Goal: Task Accomplishment & Management: Use online tool/utility

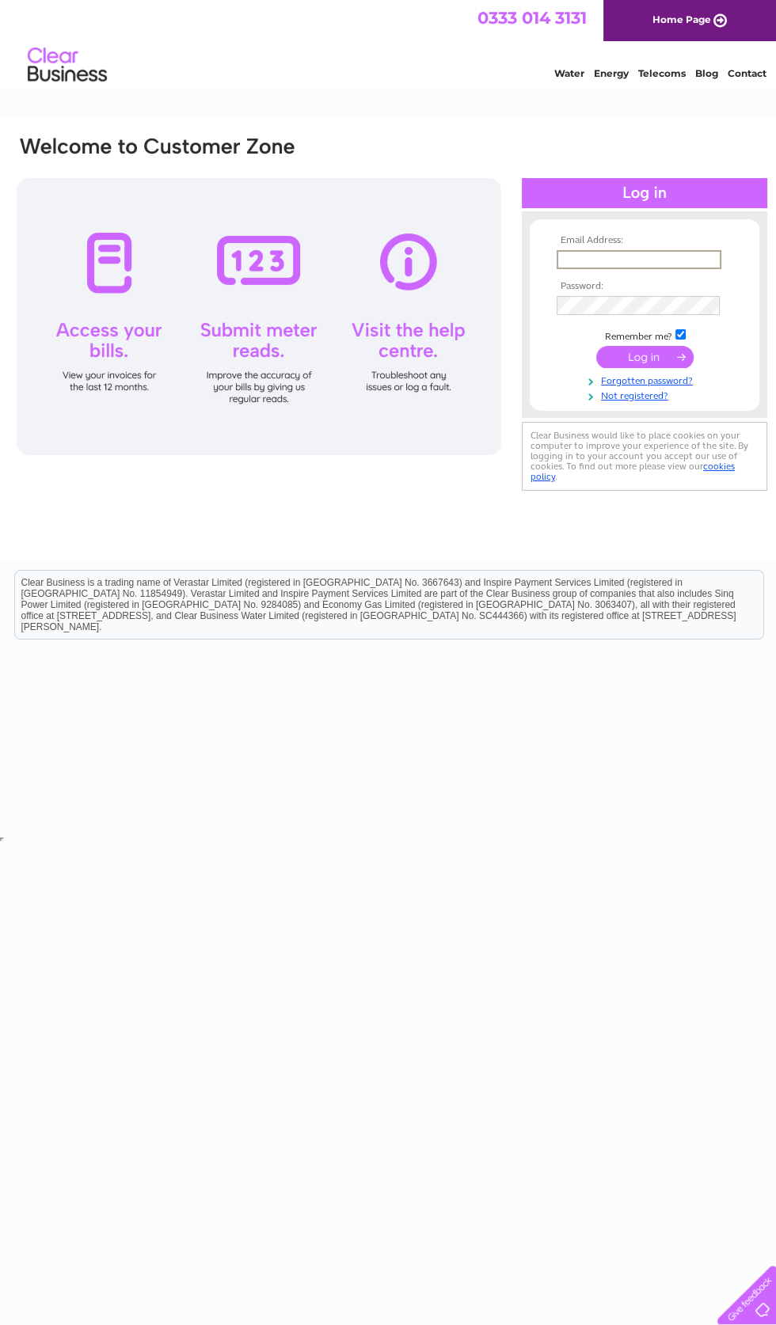
type input "[EMAIL_ADDRESS][DOMAIN_NAME]"
click at [644, 358] on input "submit" at bounding box center [644, 357] width 97 height 22
click at [664, 355] on input "submit" at bounding box center [644, 355] width 97 height 22
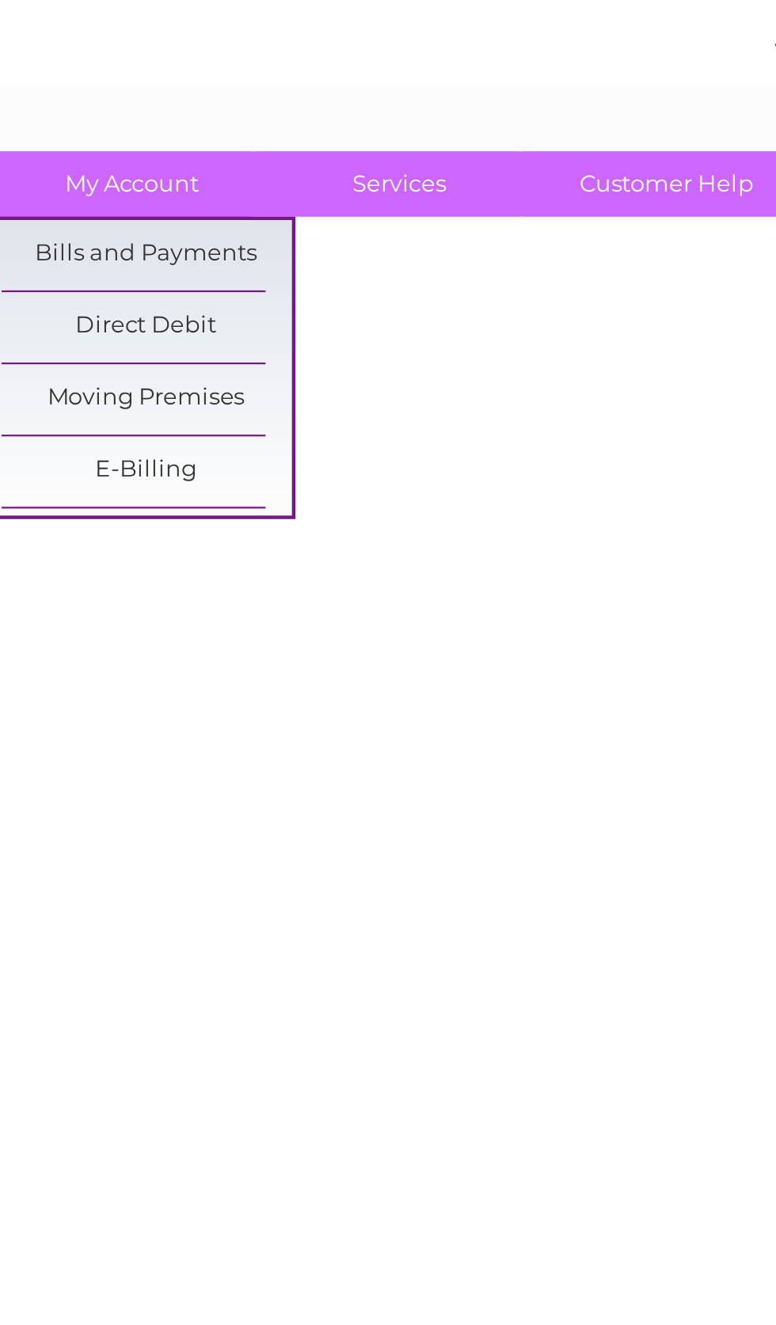
click at [256, 169] on div at bounding box center [303, 196] width 576 height 63
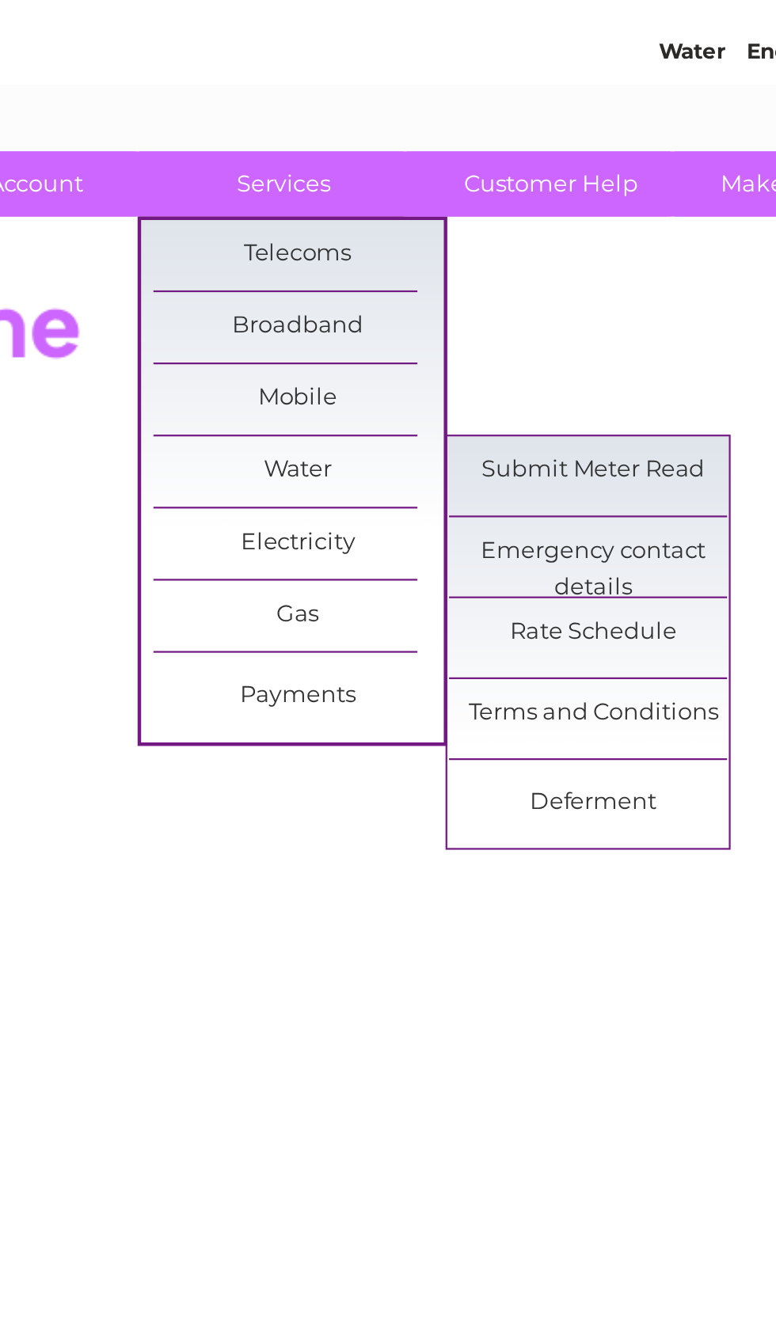
click at [403, 247] on link "Submit Meter Read" at bounding box center [468, 263] width 131 height 32
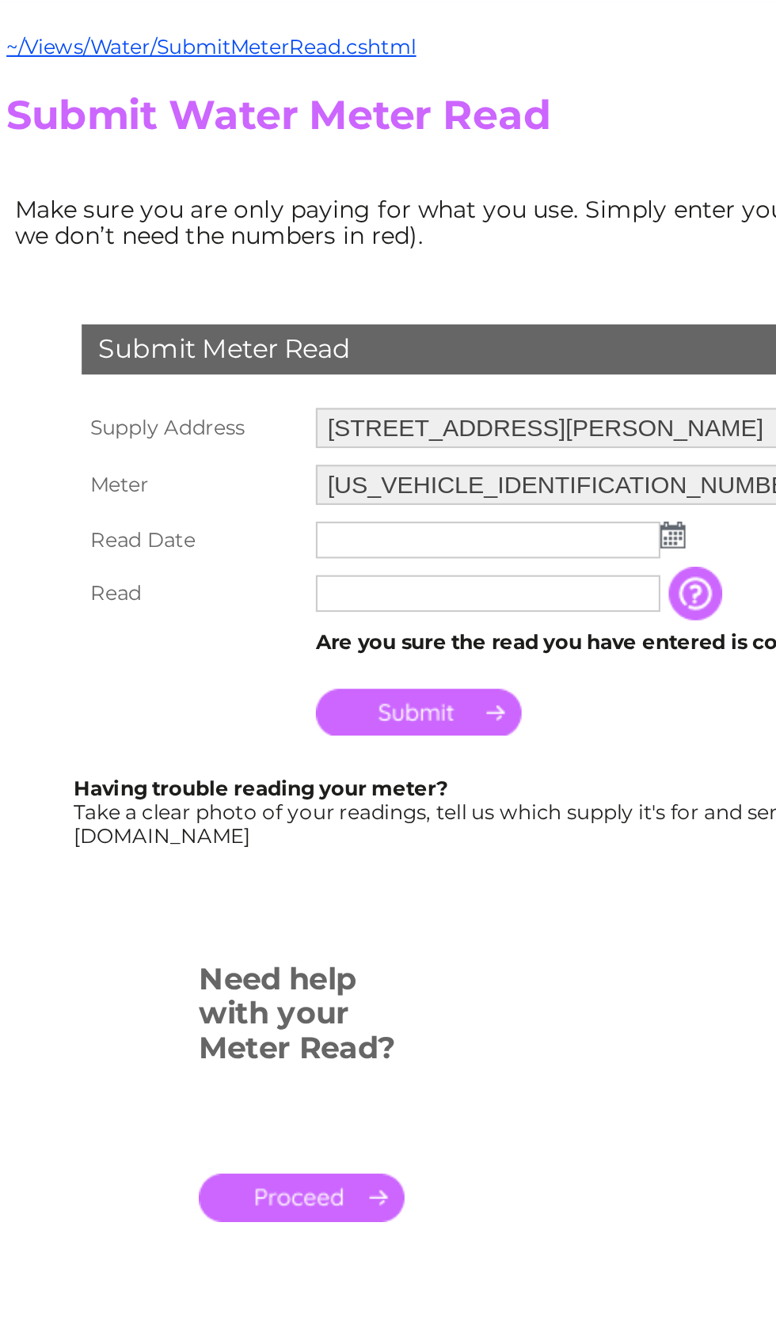
click at [325, 396] on img at bounding box center [331, 402] width 12 height 13
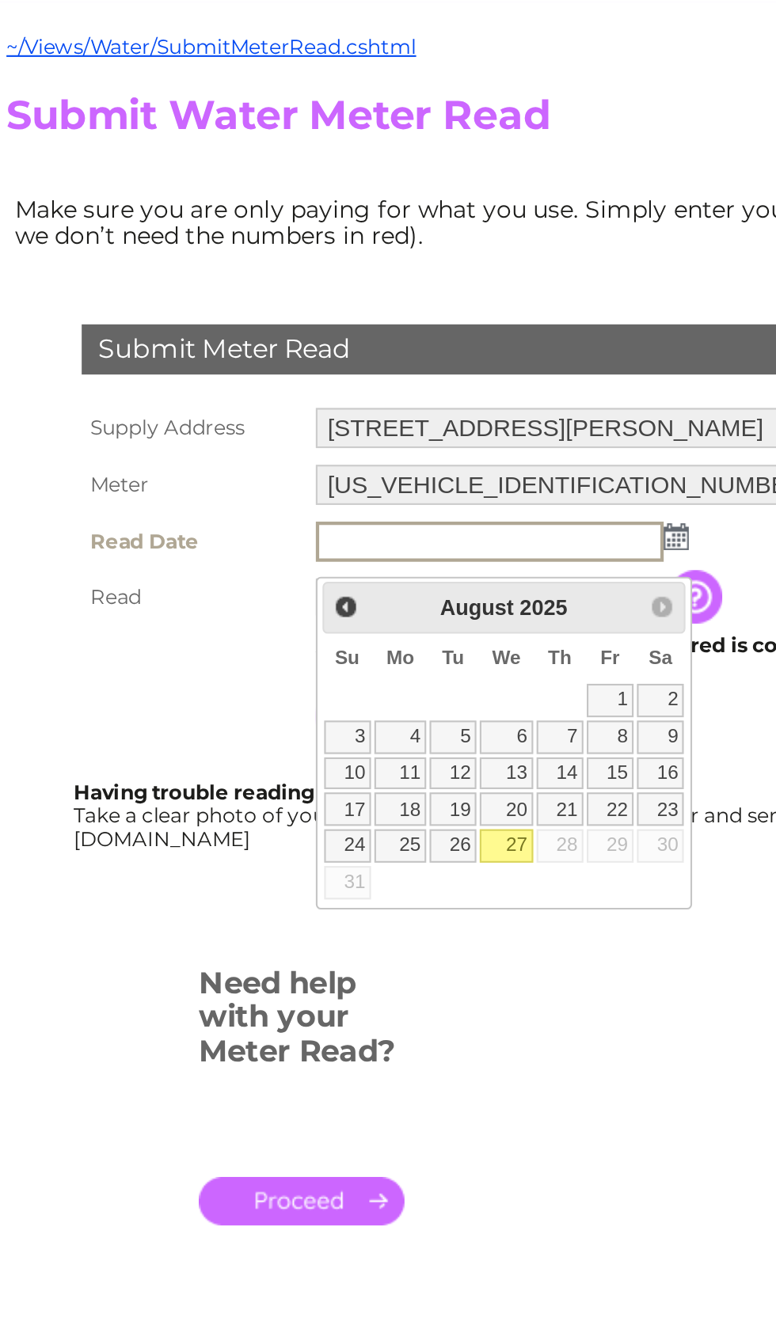
click at [246, 542] on link "27" at bounding box center [251, 550] width 25 height 16
type input "2025/08/27"
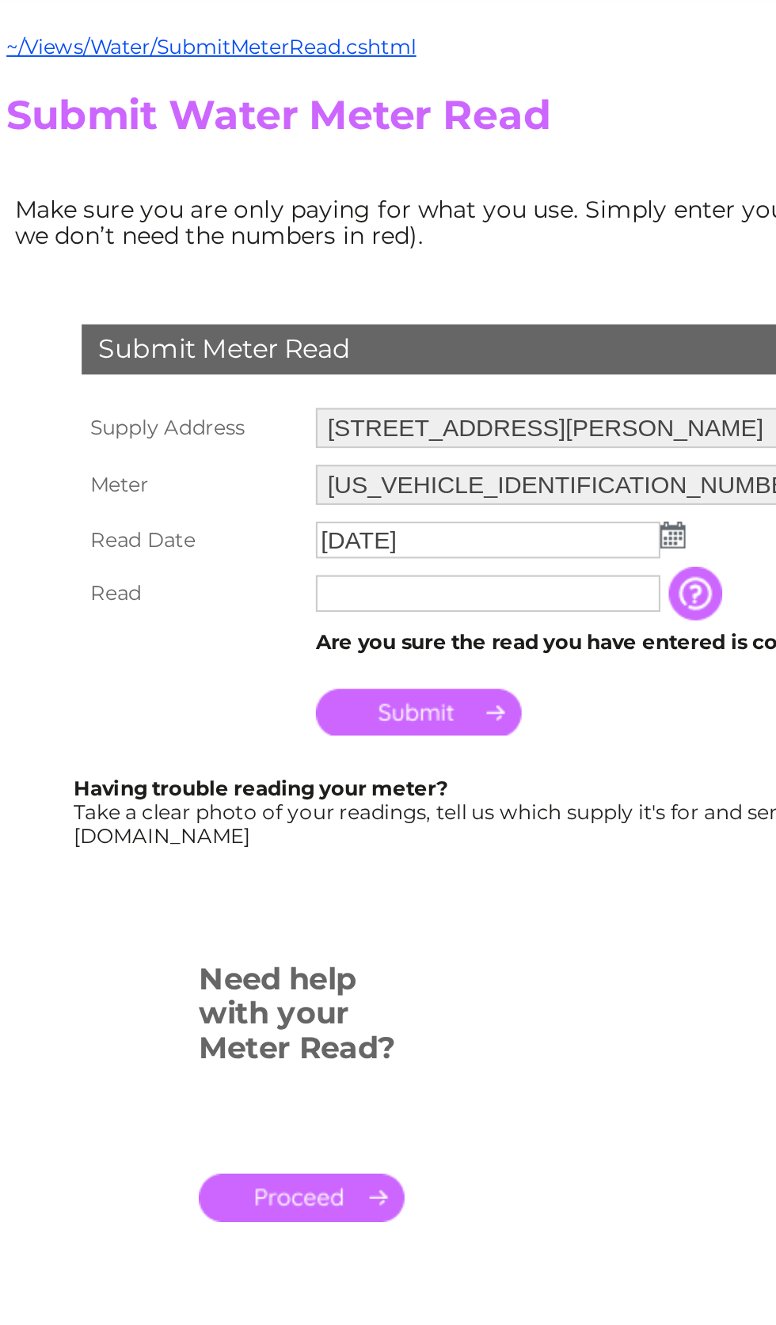
click at [230, 421] on input "text" at bounding box center [243, 429] width 163 height 17
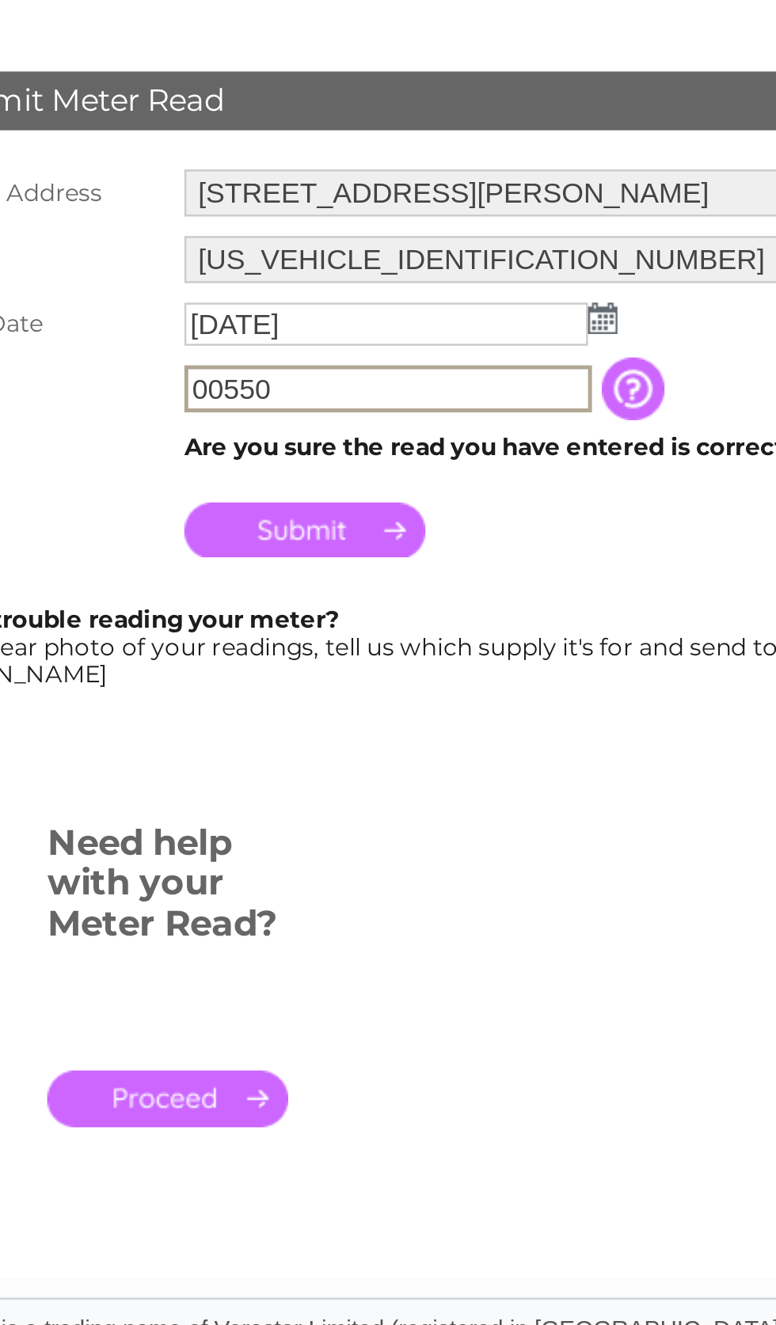
type input "00550"
click at [162, 477] on input "Submit" at bounding box center [210, 488] width 97 height 22
